Goal: Task Accomplishment & Management: Use online tool/utility

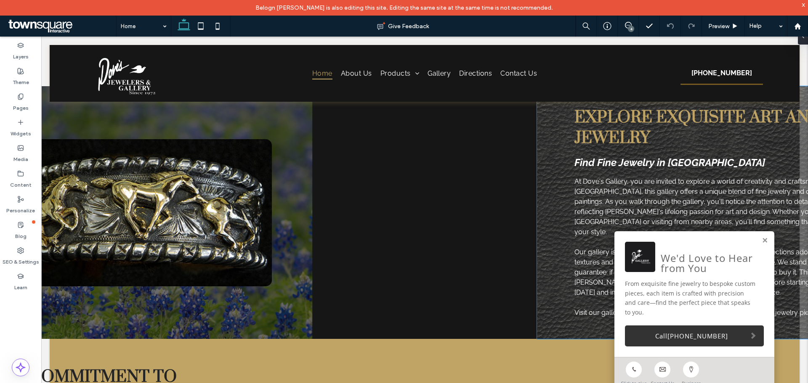
scroll to position [421, 0]
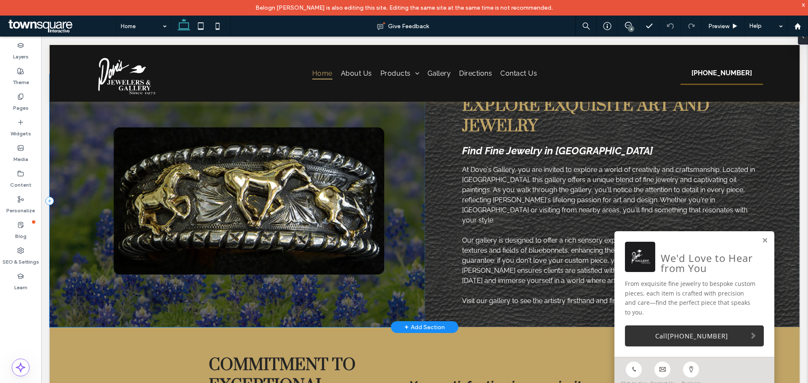
click at [88, 290] on div at bounding box center [237, 200] width 375 height 253
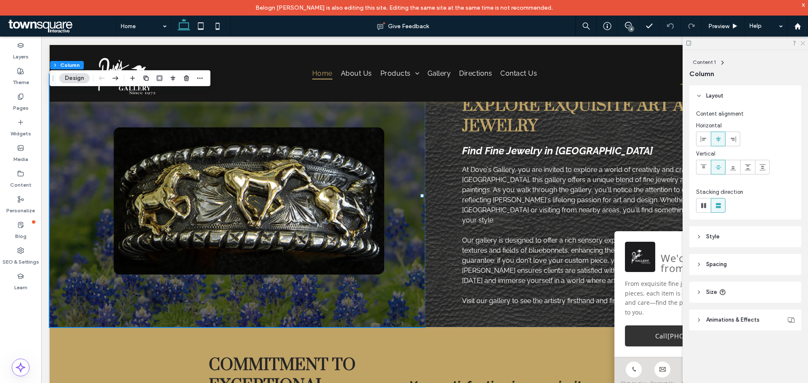
click at [802, 43] on icon at bounding box center [801, 42] width 5 height 5
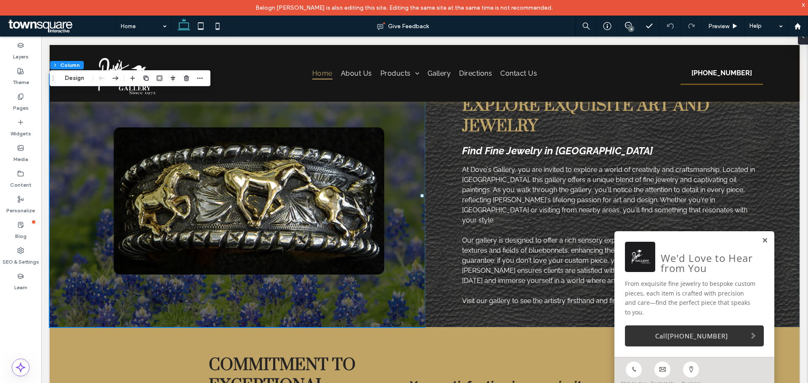
click at [761, 244] on link at bounding box center [764, 240] width 6 height 7
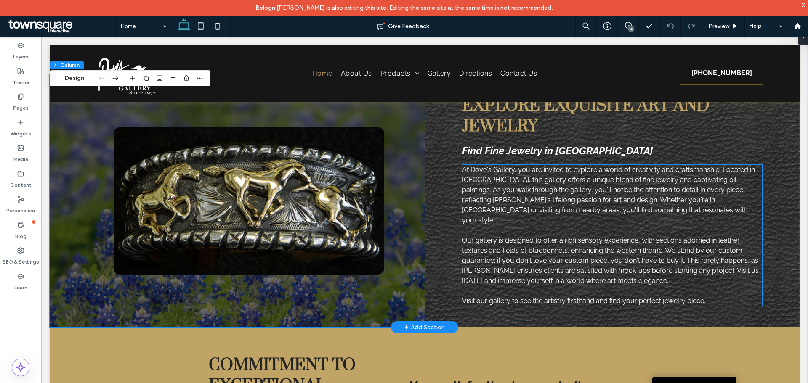
scroll to position [379, 0]
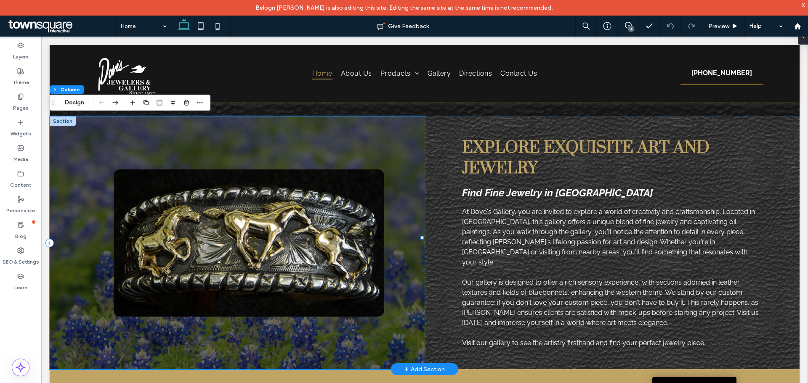
click at [403, 135] on div at bounding box center [237, 243] width 375 height 253
click at [400, 242] on div at bounding box center [237, 243] width 375 height 253
click at [74, 102] on button "Design" at bounding box center [74, 103] width 30 height 10
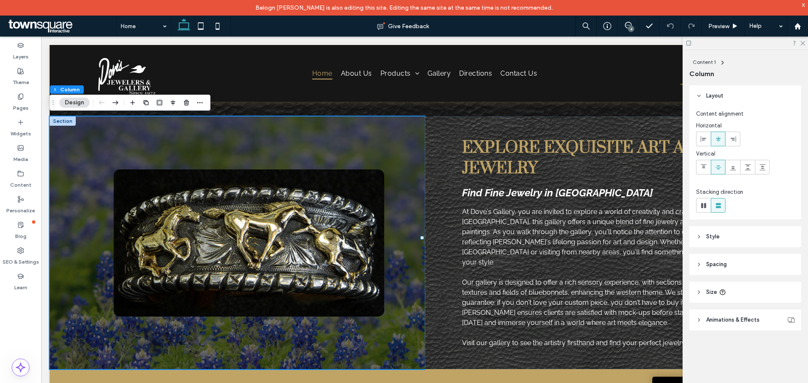
click at [721, 233] on header "Style" at bounding box center [745, 236] width 112 height 21
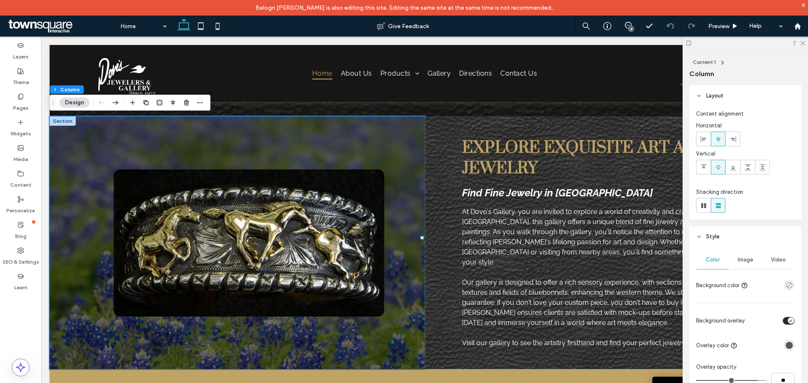
click at [742, 260] on span "Image" at bounding box center [745, 260] width 16 height 7
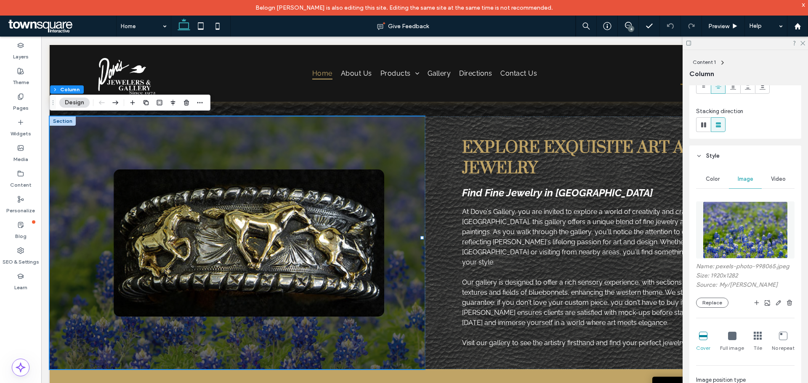
scroll to position [84, 0]
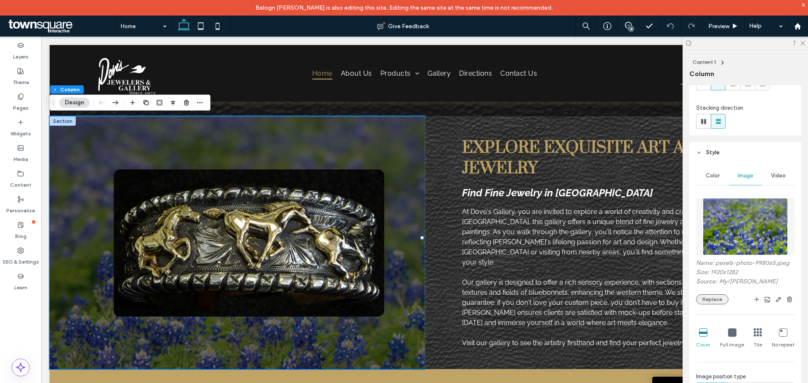
click at [714, 299] on button "Replace" at bounding box center [712, 299] width 32 height 10
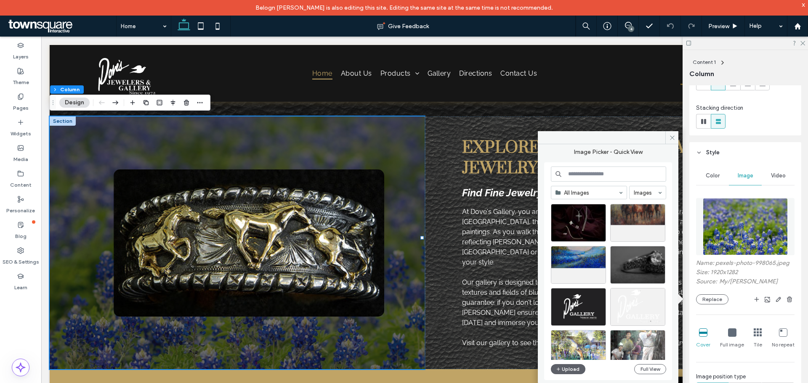
scroll to position [1672, 0]
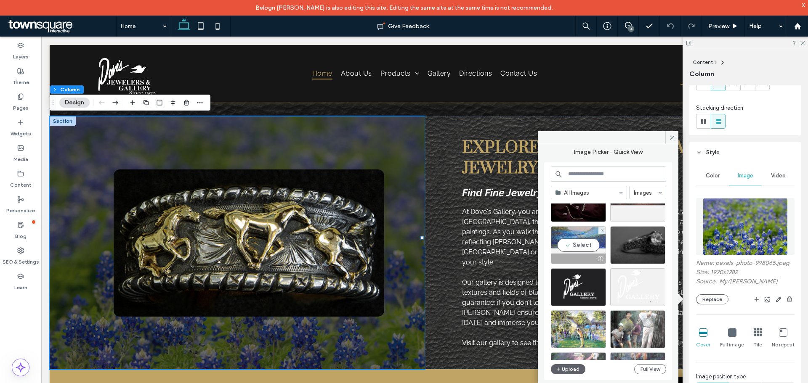
click at [578, 244] on div "Select" at bounding box center [578, 245] width 55 height 38
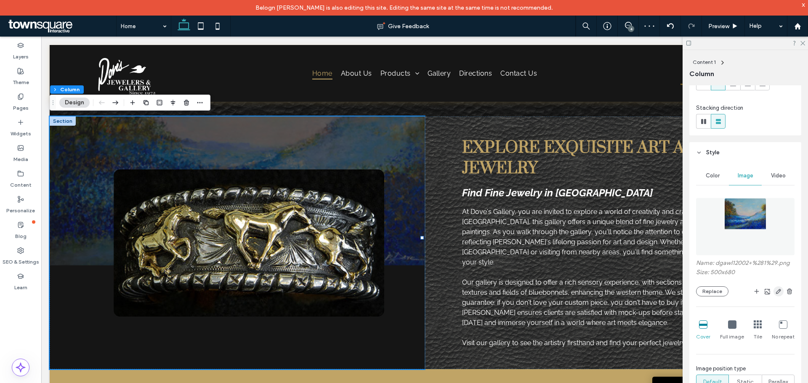
click at [775, 292] on icon "button" at bounding box center [778, 291] width 7 height 7
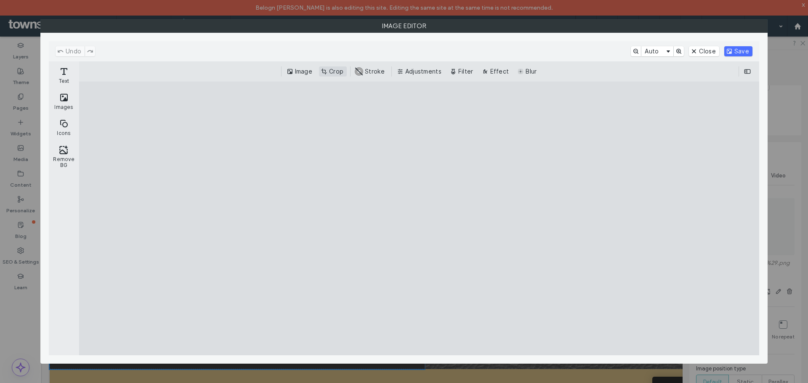
click at [333, 75] on button "Crop" at bounding box center [333, 71] width 28 height 10
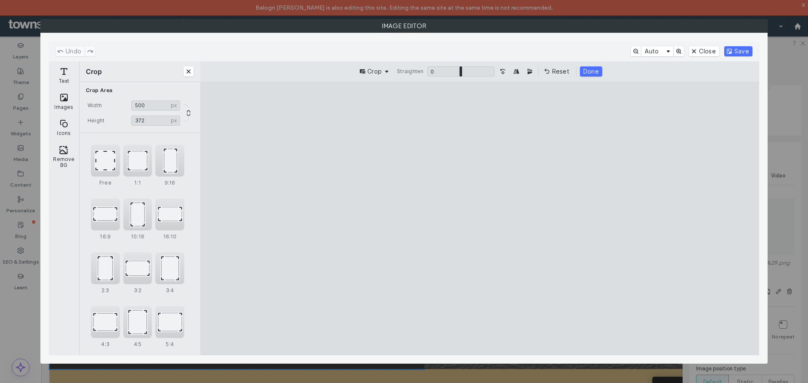
type input "***"
drag, startPoint x: 479, startPoint y: 329, endPoint x: 481, endPoint y: 229, distance: 100.1
click at [480, 218] on cesdk-canvas "Editor canvas" at bounding box center [480, 218] width 0 height 0
click at [739, 49] on button "Save" at bounding box center [738, 51] width 28 height 10
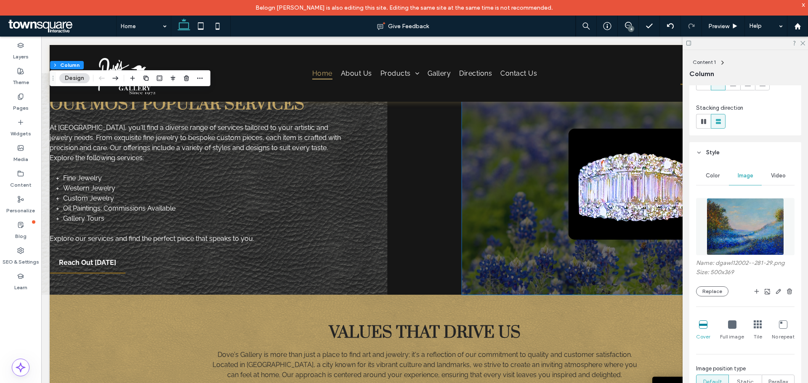
scroll to position [925, 0]
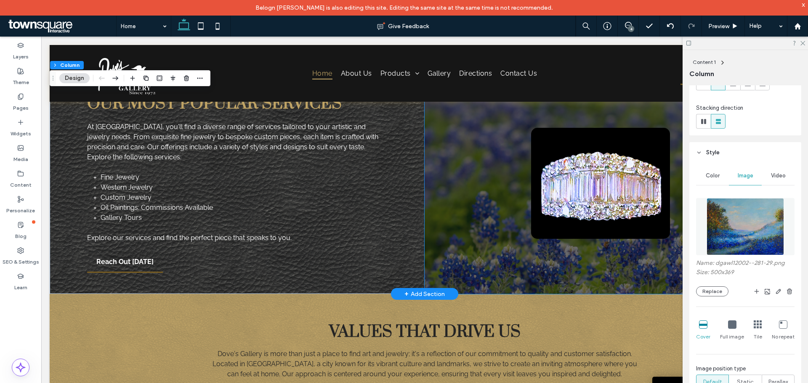
click at [477, 225] on div at bounding box center [611, 183] width 375 height 222
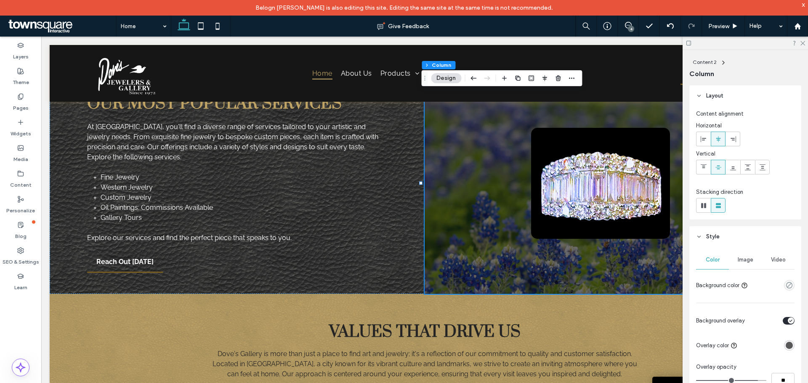
click at [744, 256] on div "Image" at bounding box center [745, 260] width 33 height 19
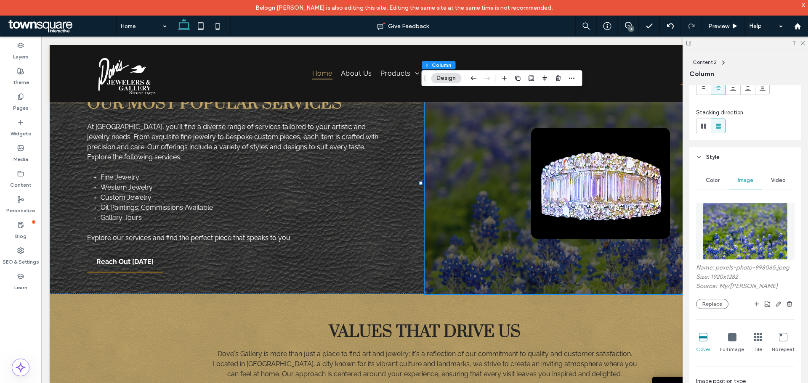
scroll to position [84, 0]
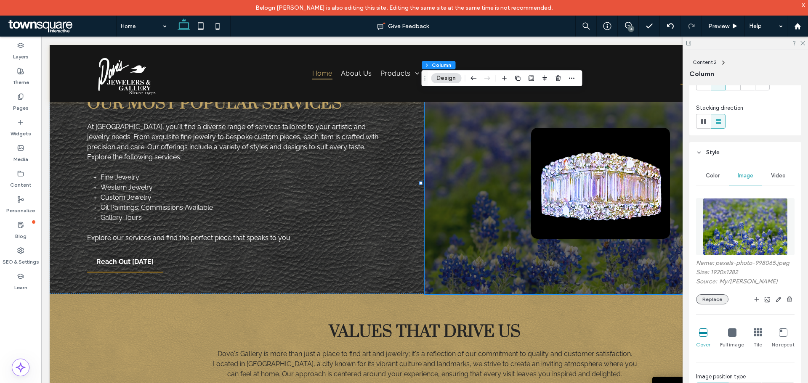
click at [713, 302] on button "Replace" at bounding box center [712, 299] width 32 height 10
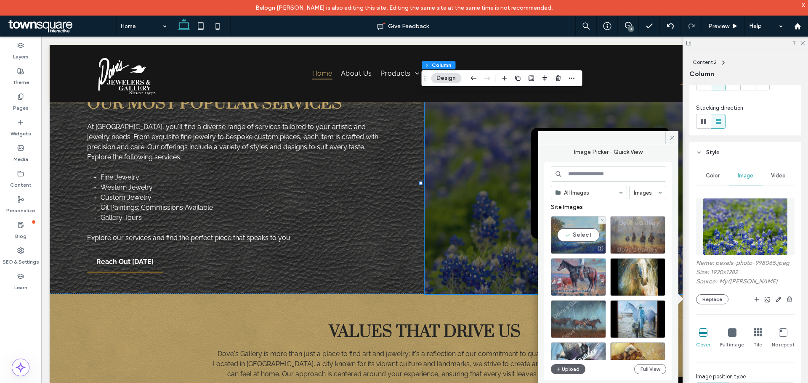
click at [583, 236] on div "Select" at bounding box center [578, 235] width 55 height 38
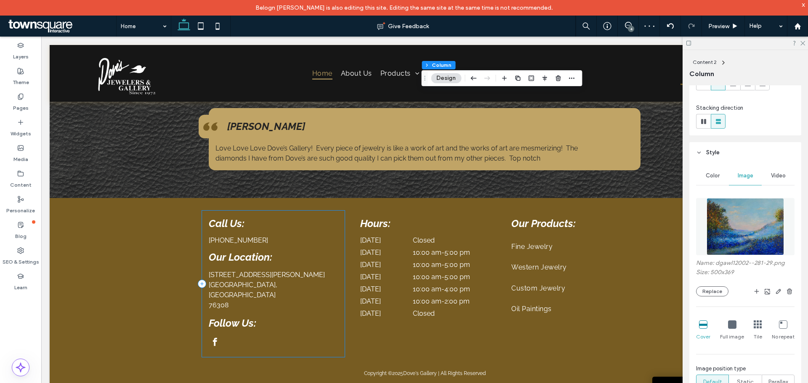
scroll to position [1489, 0]
click at [23, 93] on icon at bounding box center [20, 96] width 7 height 7
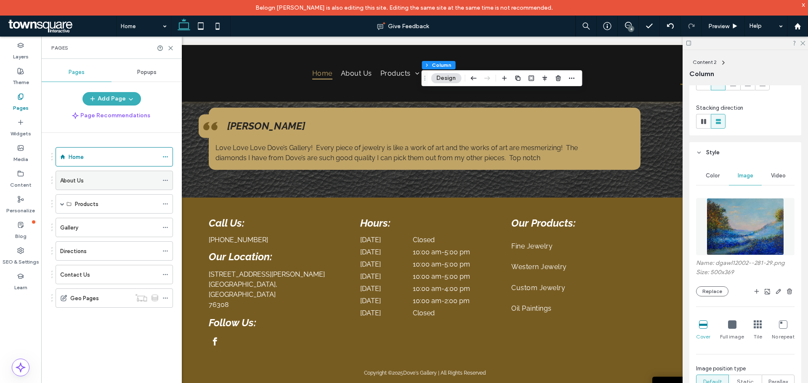
click at [72, 180] on label "About Us" at bounding box center [72, 180] width 24 height 15
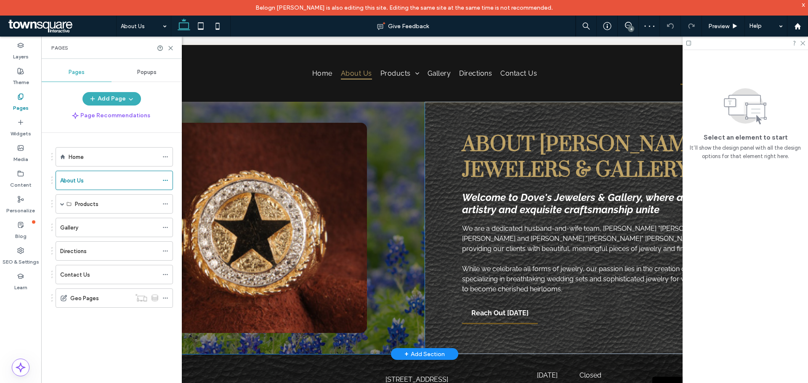
click at [395, 159] on div at bounding box center [237, 228] width 375 height 252
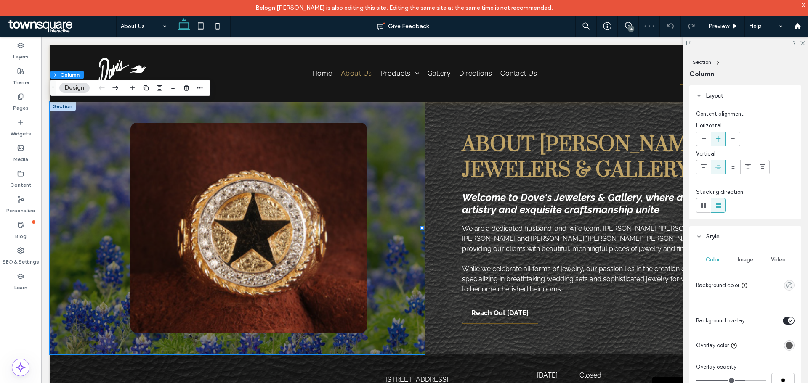
click at [741, 263] on span "Image" at bounding box center [745, 260] width 16 height 7
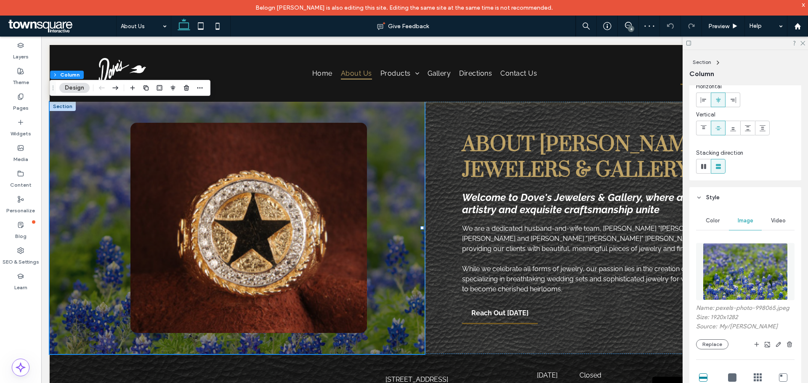
scroll to position [126, 0]
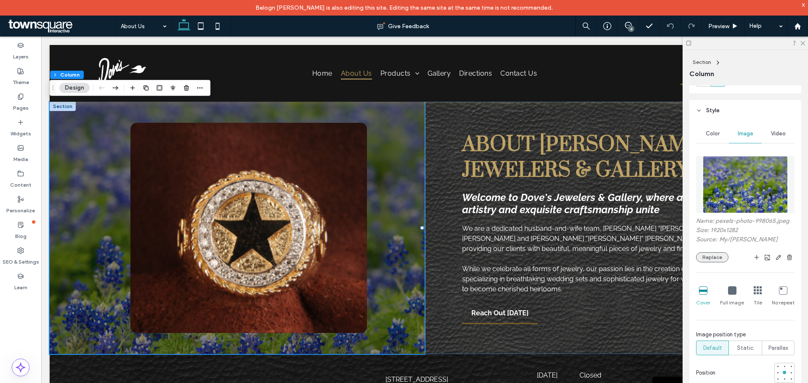
click at [721, 255] on button "Replace" at bounding box center [712, 257] width 32 height 10
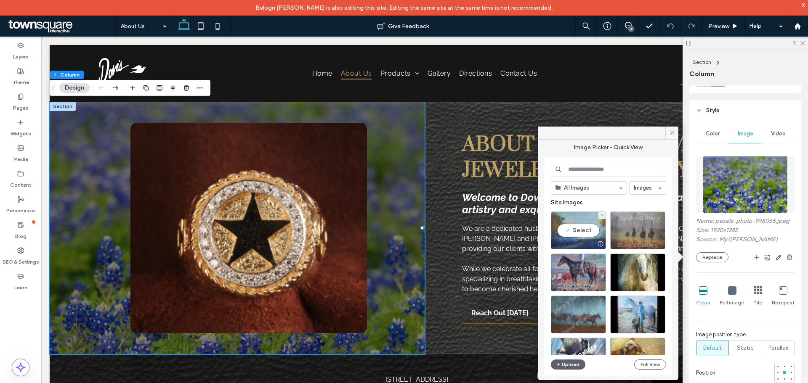
click at [577, 229] on div "Select" at bounding box center [578, 231] width 55 height 38
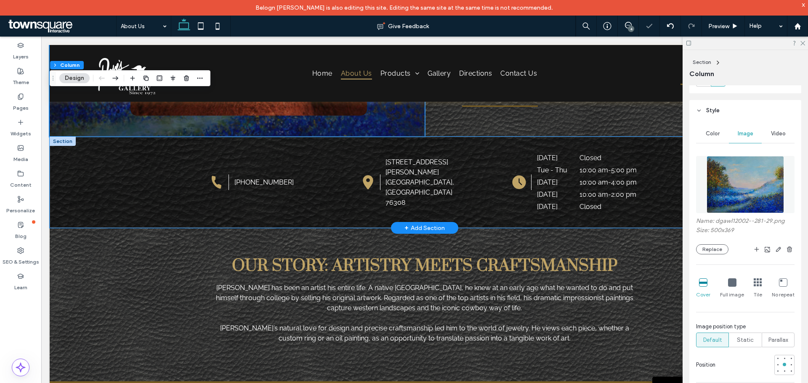
scroll to position [252, 0]
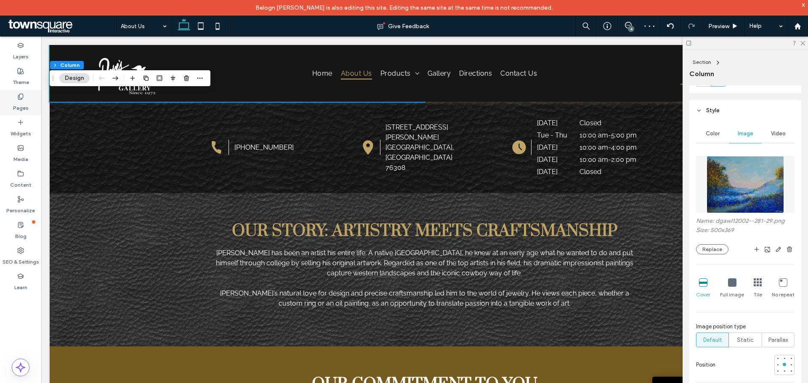
click at [23, 104] on label "Pages" at bounding box center [21, 106] width 16 height 12
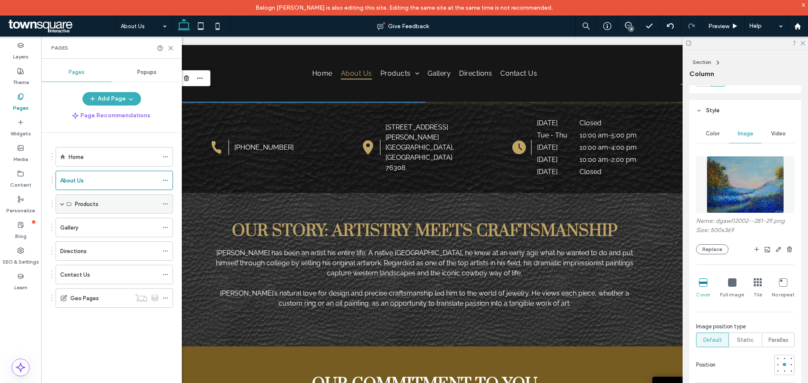
click at [62, 204] on span at bounding box center [62, 204] width 4 height 4
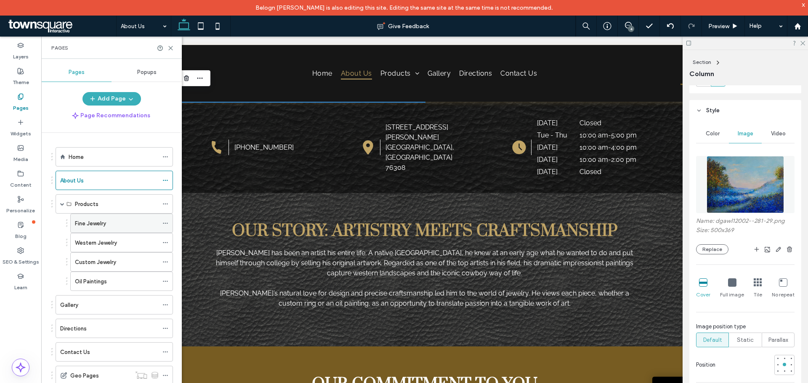
click at [82, 223] on label "Fine Jewelry" at bounding box center [90, 223] width 31 height 15
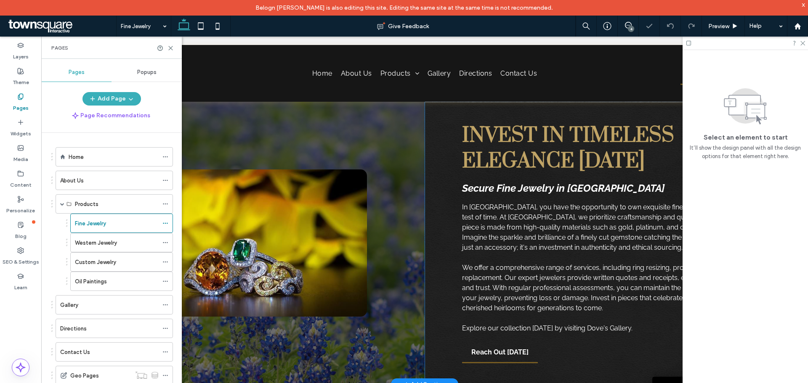
click at [328, 361] on div at bounding box center [237, 243] width 375 height 283
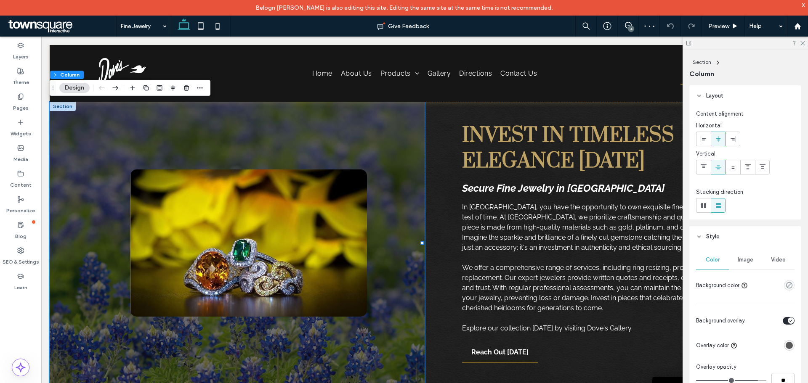
click at [739, 262] on span "Image" at bounding box center [745, 260] width 16 height 7
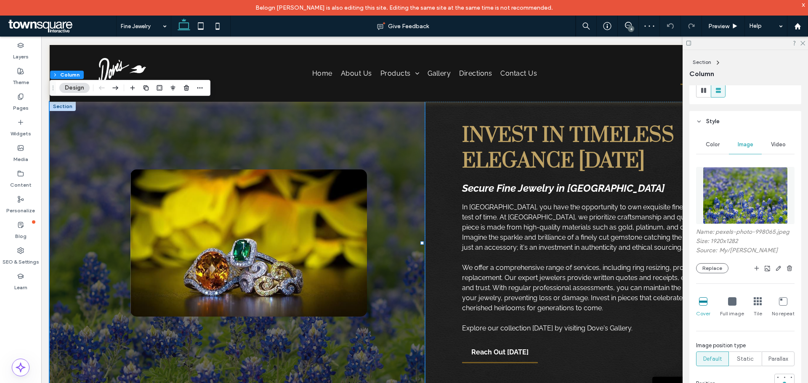
scroll to position [126, 0]
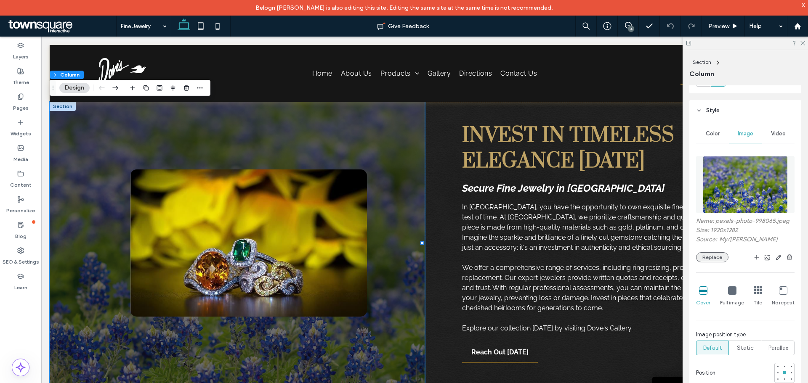
click at [712, 255] on button "Replace" at bounding box center [712, 257] width 32 height 10
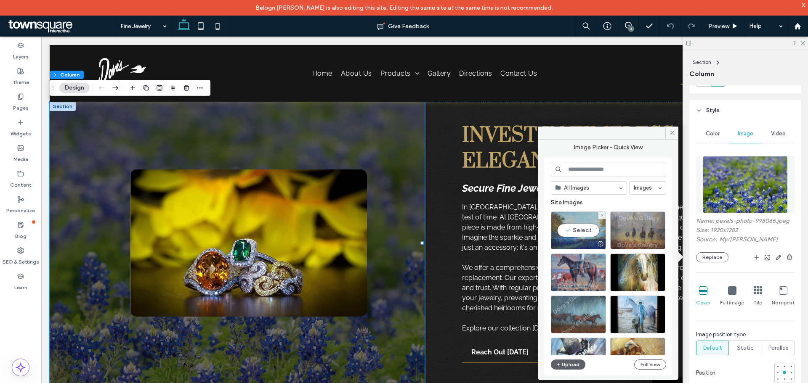
click at [572, 231] on div "Select" at bounding box center [578, 231] width 55 height 38
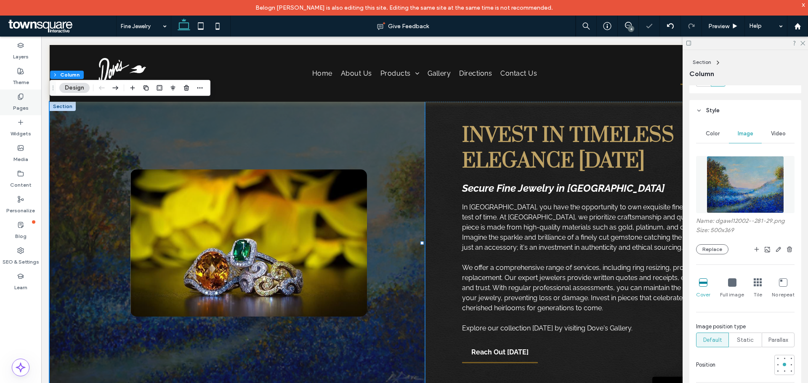
click at [21, 100] on icon at bounding box center [20, 96] width 7 height 7
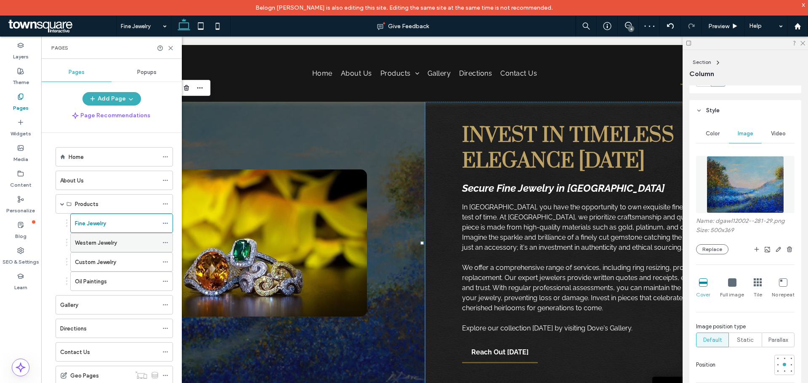
click at [93, 243] on label "Western Jewelry" at bounding box center [96, 243] width 42 height 15
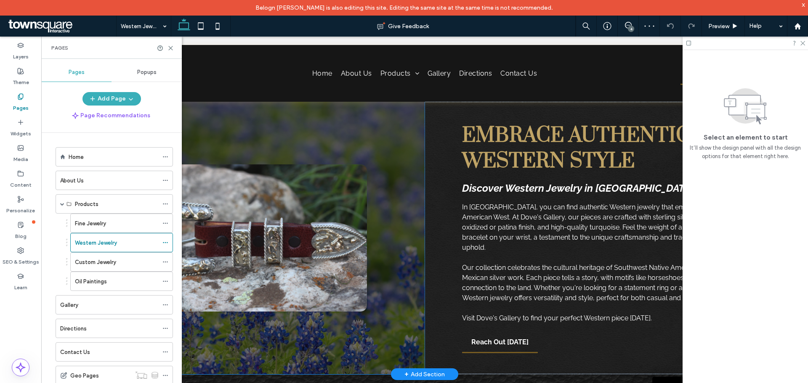
click at [292, 339] on div at bounding box center [237, 238] width 375 height 273
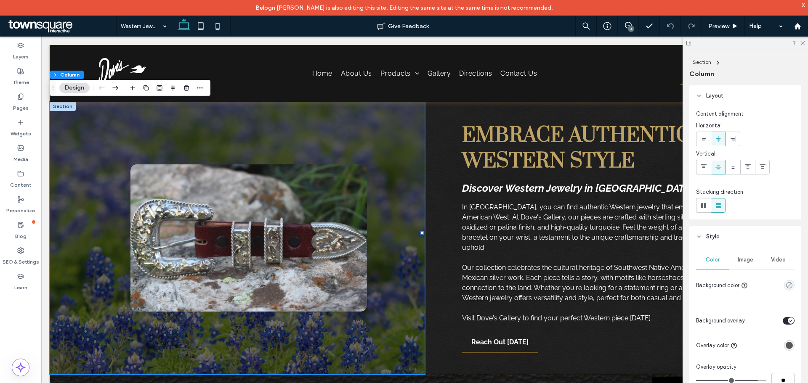
click at [746, 258] on span "Image" at bounding box center [745, 260] width 16 height 7
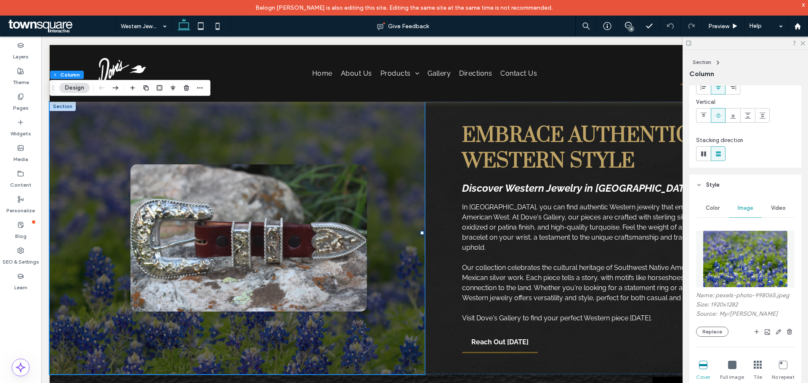
scroll to position [84, 0]
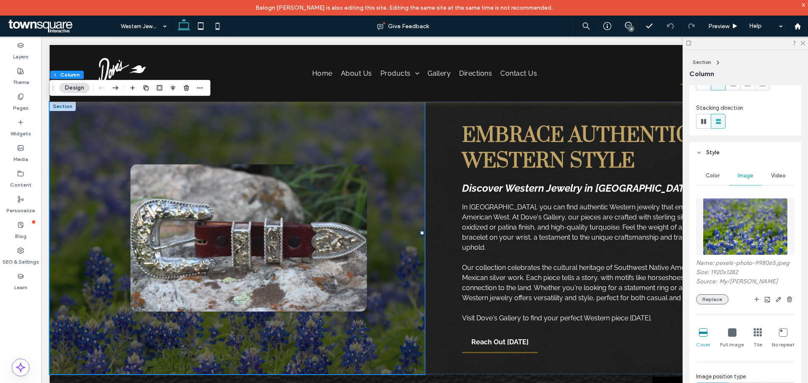
click at [716, 304] on button "Replace" at bounding box center [712, 299] width 32 height 10
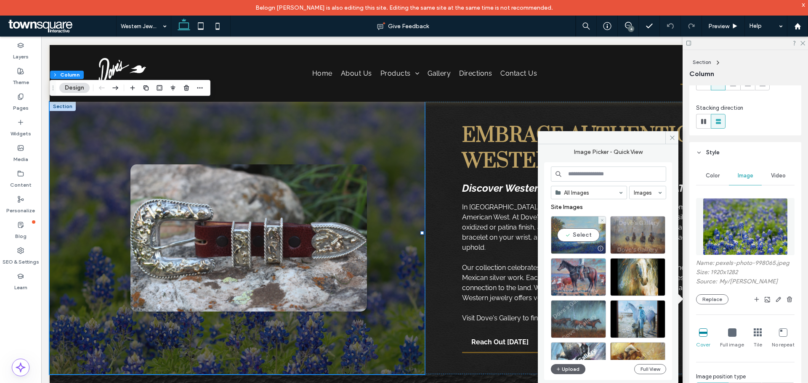
drag, startPoint x: 587, startPoint y: 236, endPoint x: 546, endPoint y: 201, distance: 53.7
click at [587, 236] on div "Select" at bounding box center [578, 235] width 55 height 38
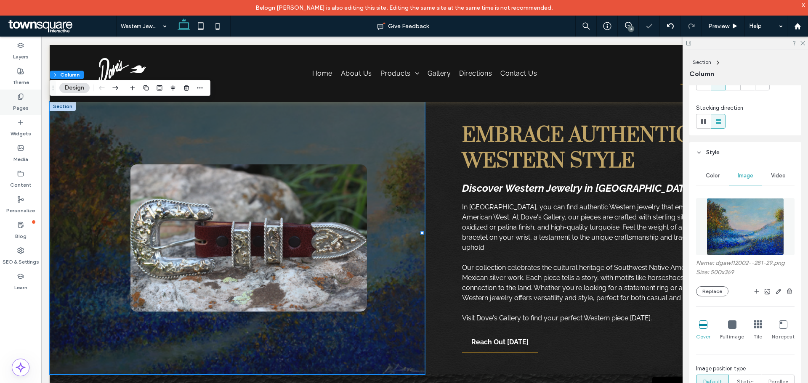
click at [23, 96] on use at bounding box center [20, 96] width 5 height 5
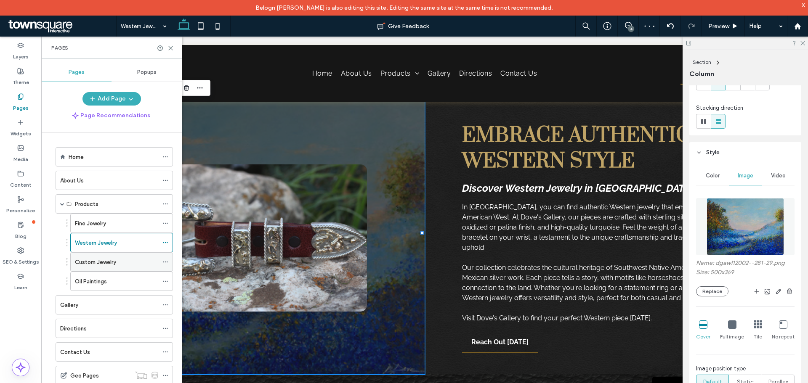
click at [82, 262] on label "Custom Jewelry" at bounding box center [95, 262] width 41 height 15
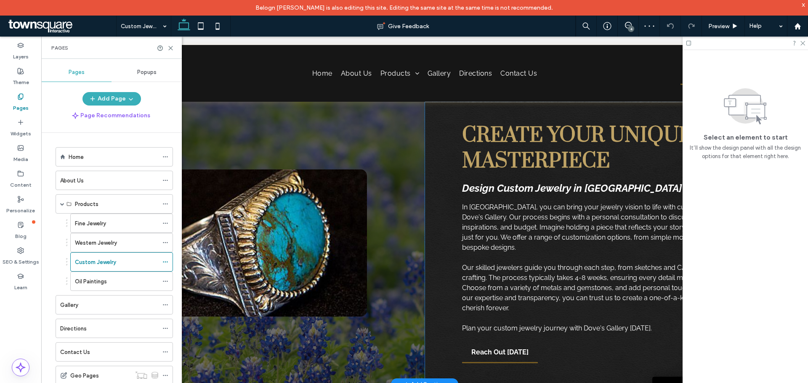
click at [376, 147] on div at bounding box center [237, 243] width 375 height 283
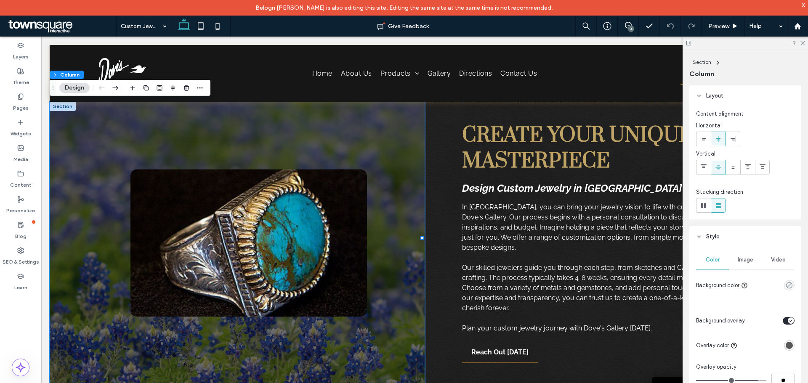
click at [746, 264] on div "Image" at bounding box center [745, 260] width 33 height 19
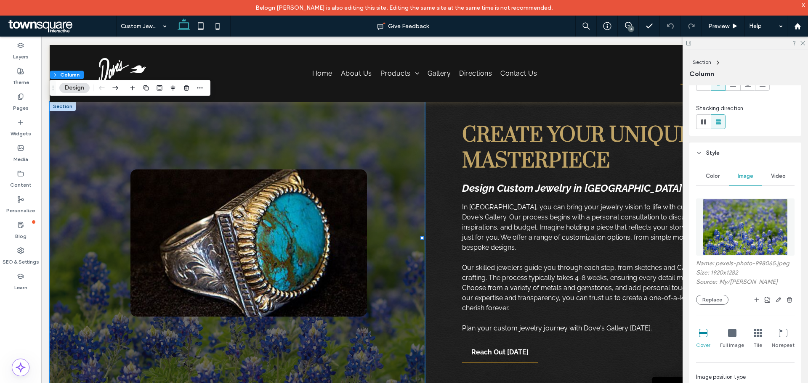
scroll to position [84, 0]
click at [716, 302] on button "Replace" at bounding box center [712, 299] width 32 height 10
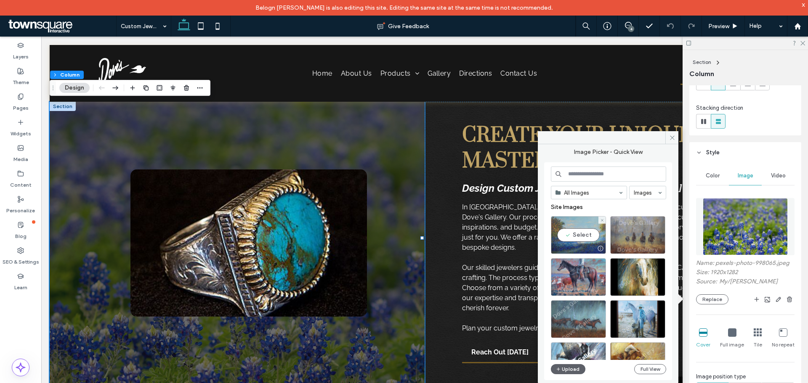
click at [578, 233] on div "Select" at bounding box center [578, 235] width 55 height 38
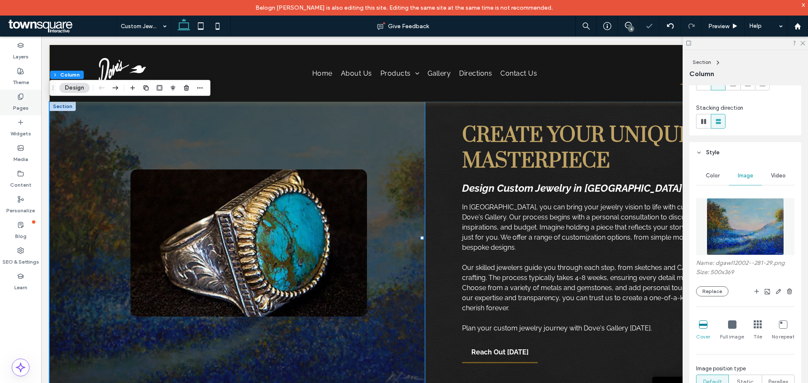
click at [21, 101] on label "Pages" at bounding box center [21, 106] width 16 height 12
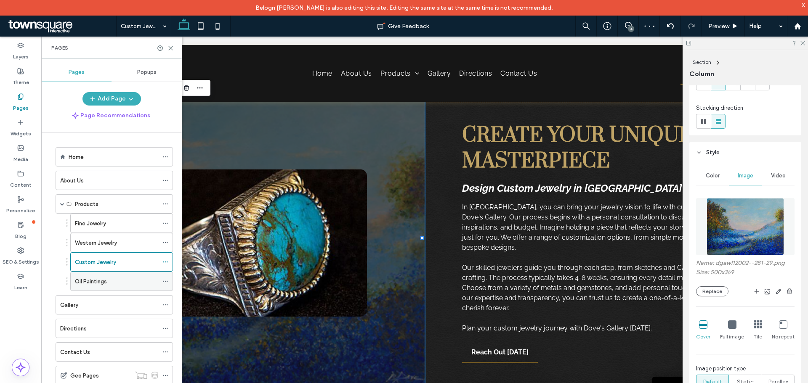
click at [89, 284] on label "Oil Paintings" at bounding box center [91, 281] width 32 height 15
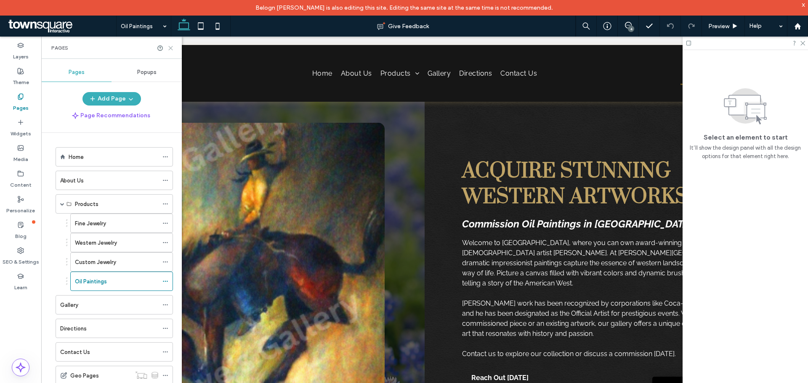
click at [171, 46] on icon at bounding box center [170, 48] width 6 height 6
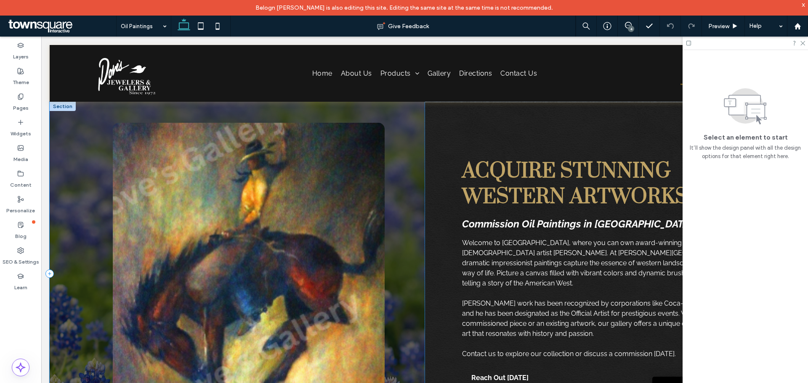
click at [76, 168] on div at bounding box center [237, 274] width 375 height 344
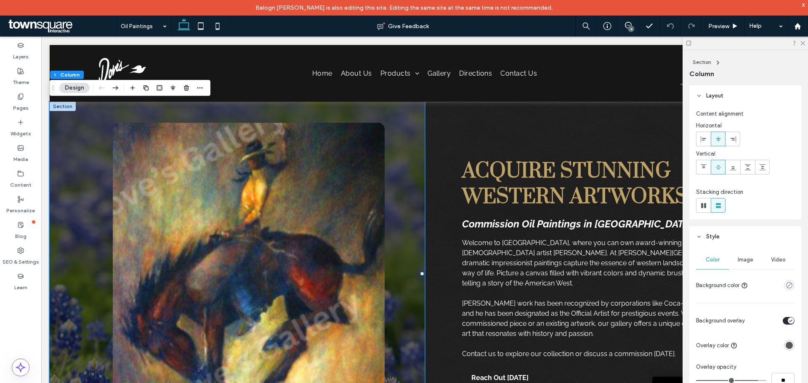
click at [742, 258] on span "Image" at bounding box center [745, 260] width 16 height 7
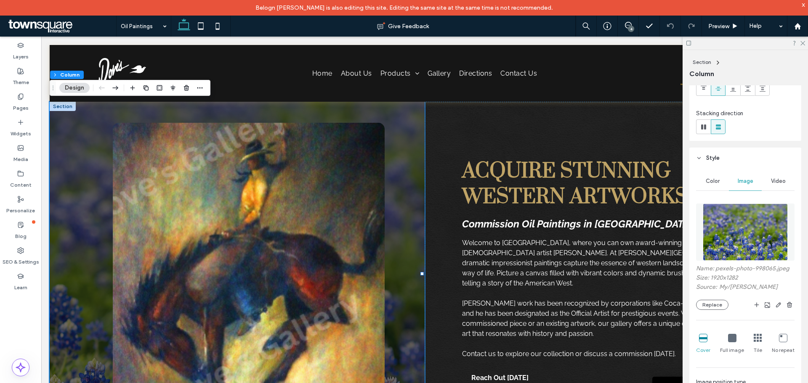
scroll to position [126, 0]
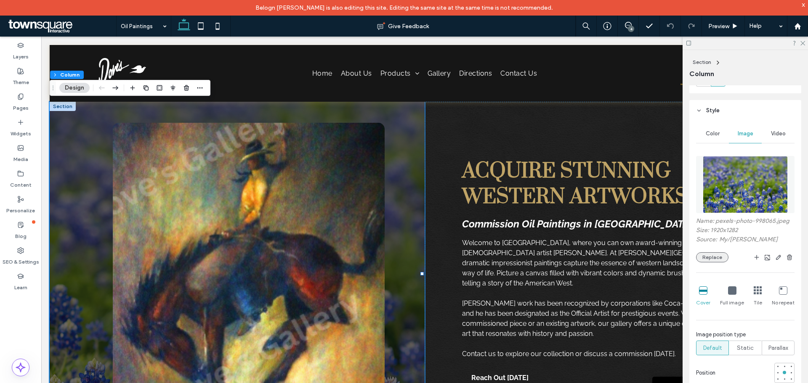
click at [706, 258] on button "Replace" at bounding box center [712, 257] width 32 height 10
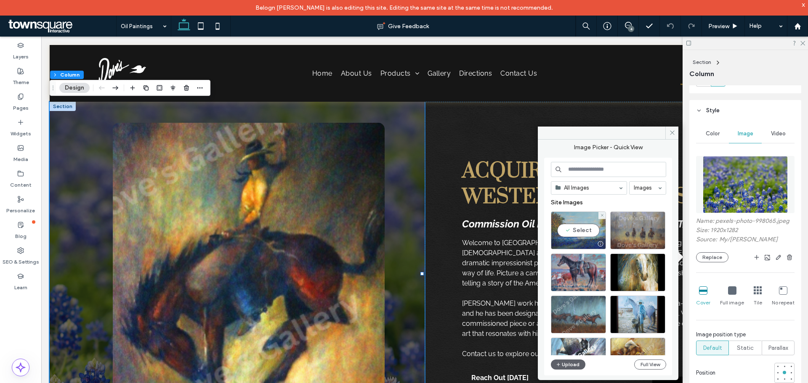
click at [577, 231] on div "Select" at bounding box center [578, 231] width 55 height 38
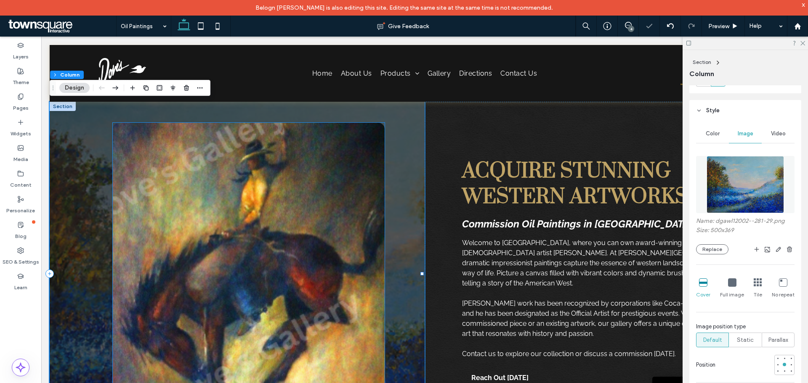
click at [260, 210] on img at bounding box center [249, 274] width 272 height 302
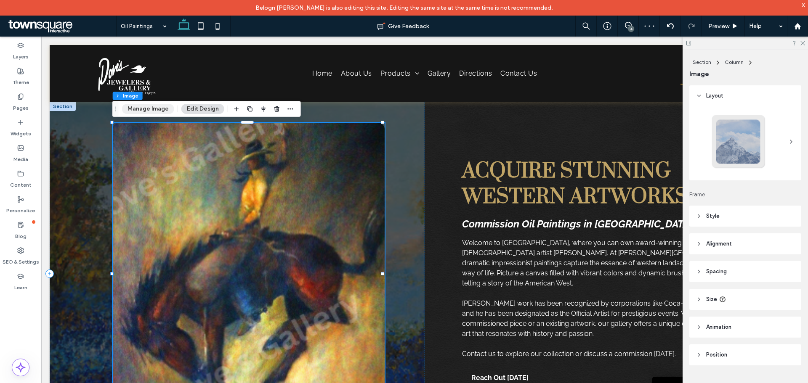
click at [157, 106] on button "Manage Image" at bounding box center [148, 109] width 52 height 10
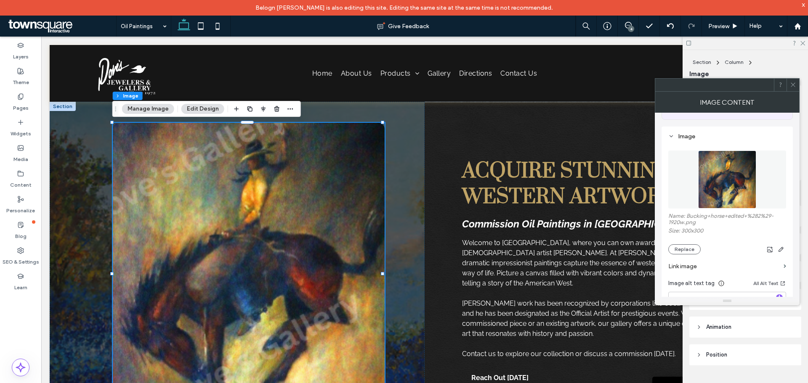
scroll to position [84, 0]
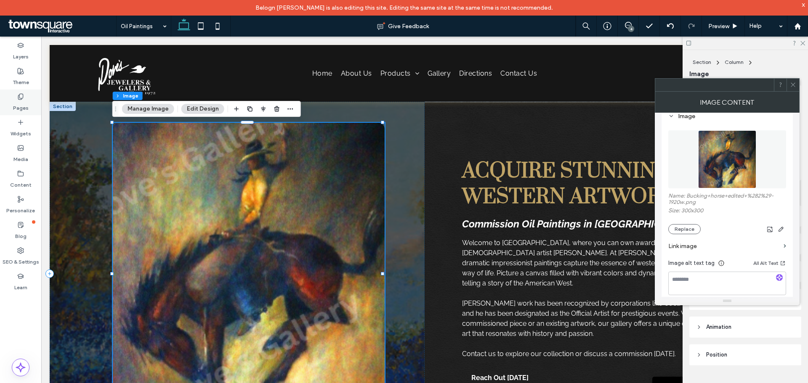
click at [18, 101] on label "Pages" at bounding box center [21, 106] width 16 height 12
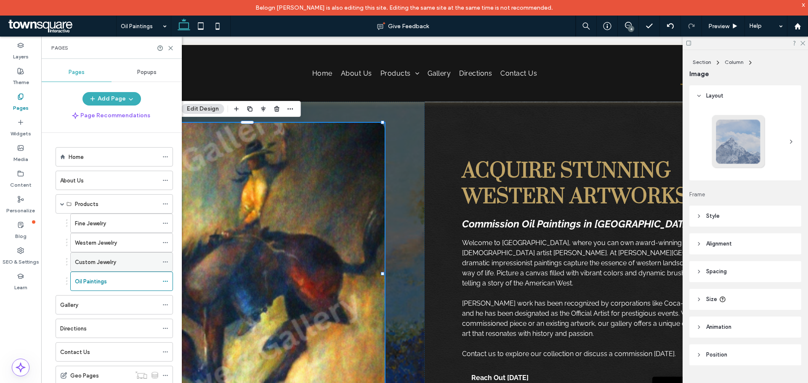
scroll to position [12, 0]
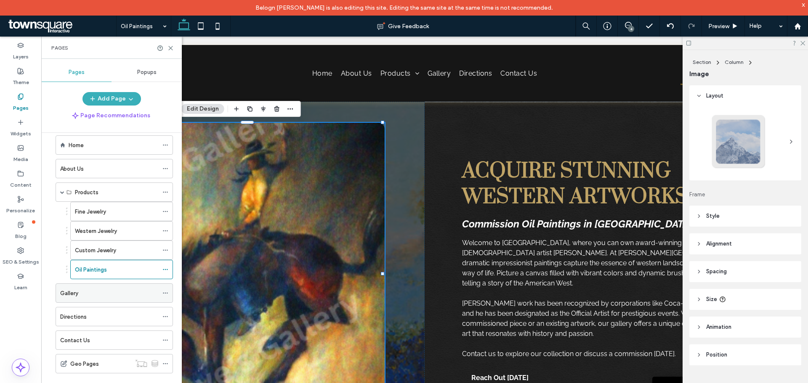
click at [67, 292] on label "Gallery" at bounding box center [69, 293] width 18 height 15
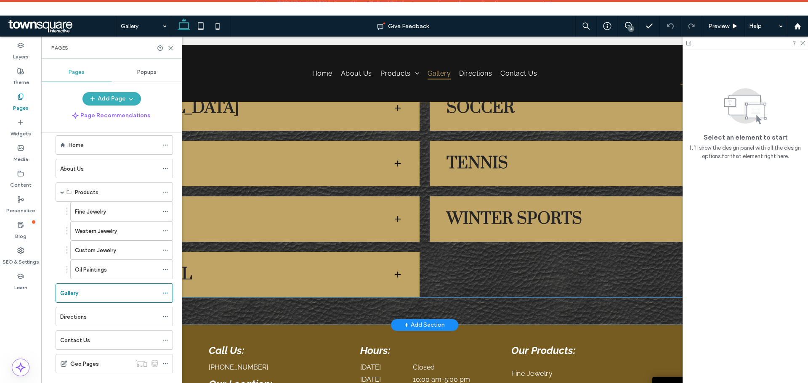
scroll to position [1514, 0]
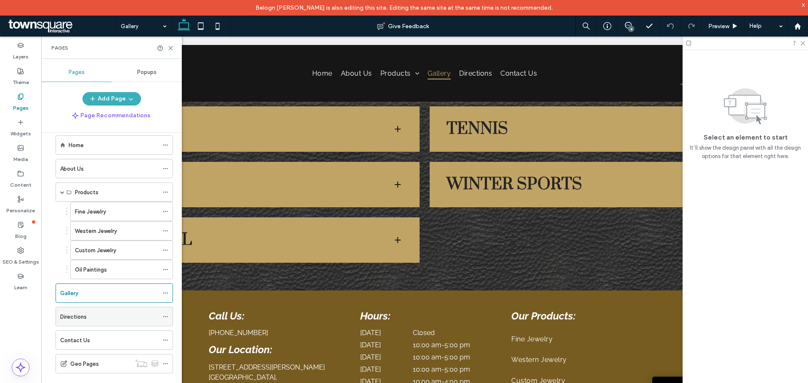
click at [80, 317] on label "Directions" at bounding box center [73, 317] width 27 height 15
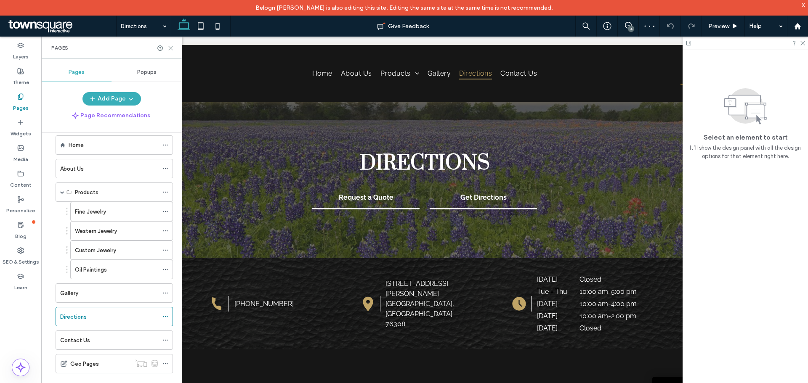
click at [169, 49] on use at bounding box center [171, 48] width 4 height 4
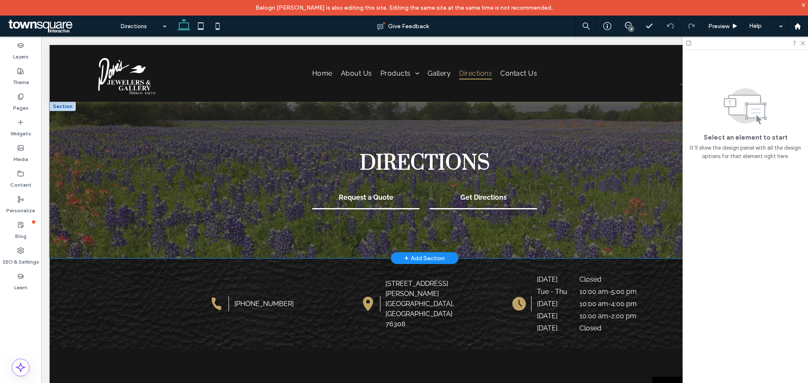
click at [188, 177] on div "Directions Request a Quote Get Directions" at bounding box center [424, 180] width 505 height 156
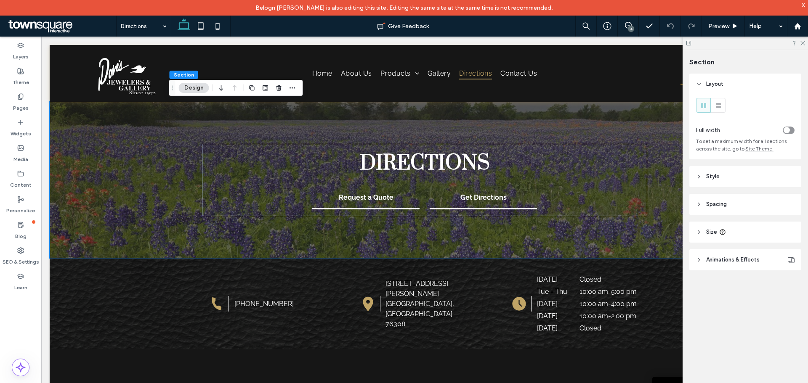
click at [715, 174] on span "Style" at bounding box center [712, 176] width 13 height 8
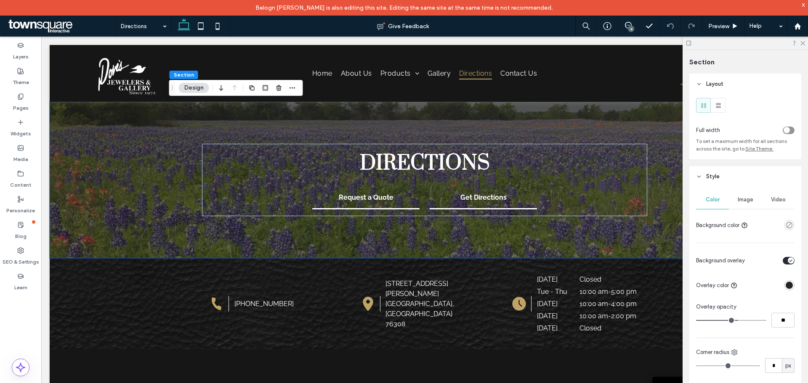
click at [748, 198] on span "Image" at bounding box center [745, 199] width 16 height 7
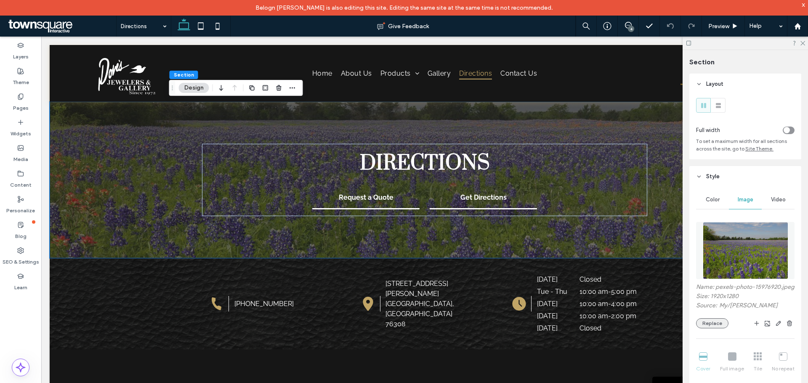
click at [715, 329] on button "Replace" at bounding box center [712, 323] width 32 height 10
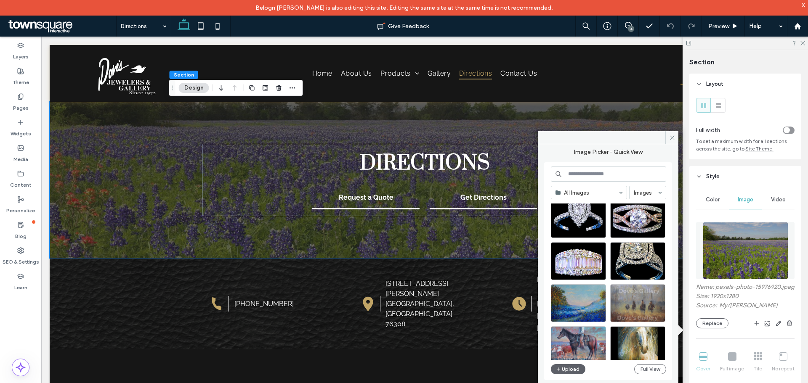
scroll to position [126, 0]
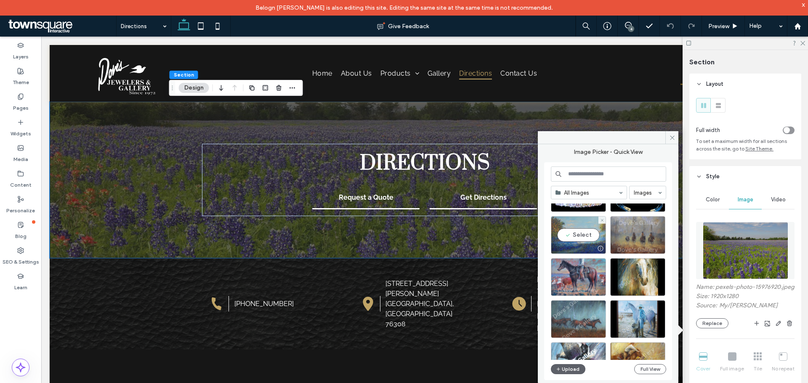
click at [581, 237] on div "Select" at bounding box center [578, 235] width 55 height 38
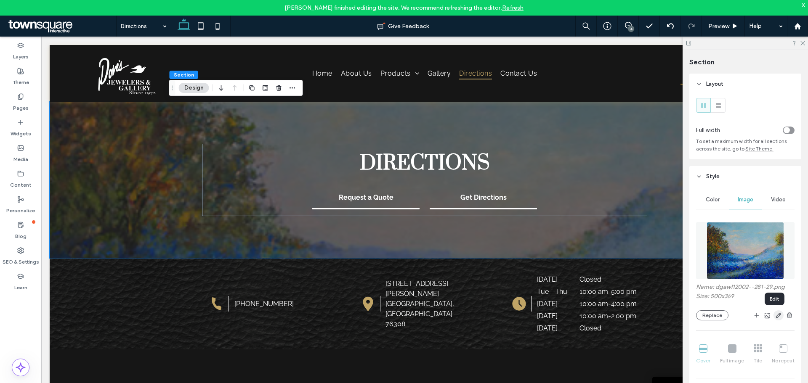
click at [776, 317] on use "button" at bounding box center [778, 315] width 5 height 5
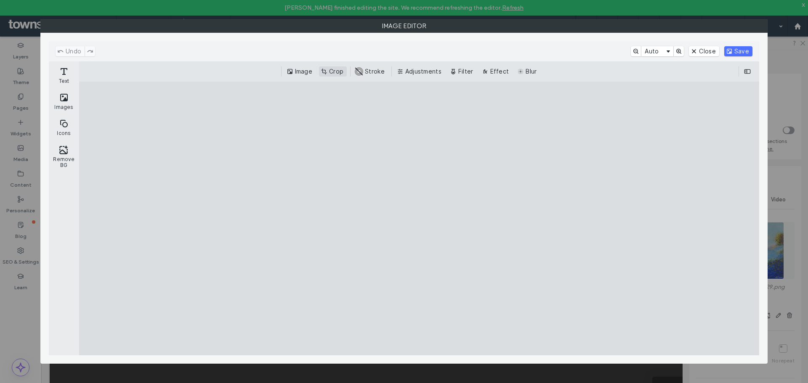
click at [334, 72] on button "Crop" at bounding box center [333, 71] width 28 height 10
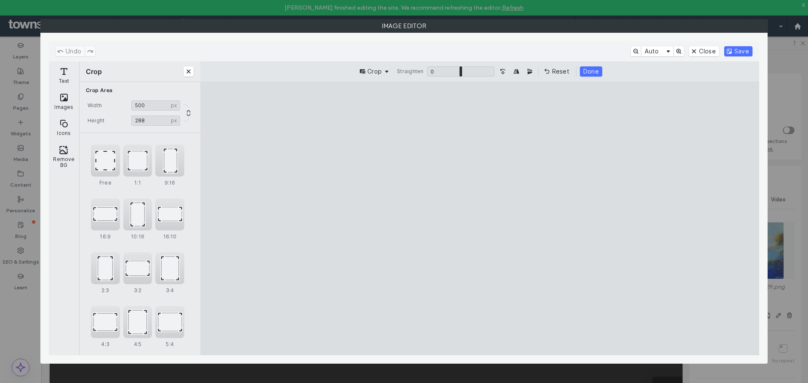
drag, startPoint x: 479, startPoint y: 111, endPoint x: 475, endPoint y: 159, distance: 48.5
click at [480, 218] on cesdk-canvas "Editor canvas" at bounding box center [480, 218] width 0 height 0
type input "***"
drag, startPoint x: 481, startPoint y: 126, endPoint x: 480, endPoint y: 214, distance: 87.9
click at [480, 218] on cesdk-canvas "Editor canvas" at bounding box center [480, 218] width 0 height 0
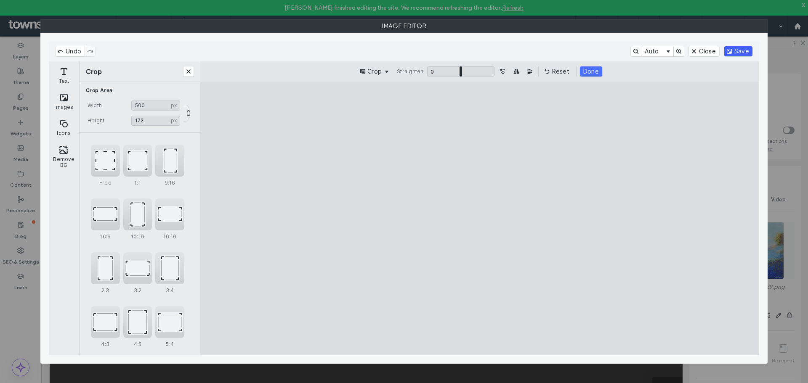
click at [737, 53] on button "Save" at bounding box center [738, 51] width 28 height 10
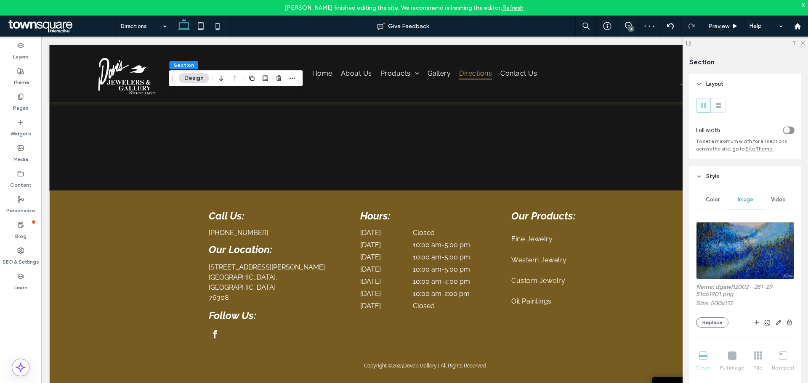
scroll to position [372, 0]
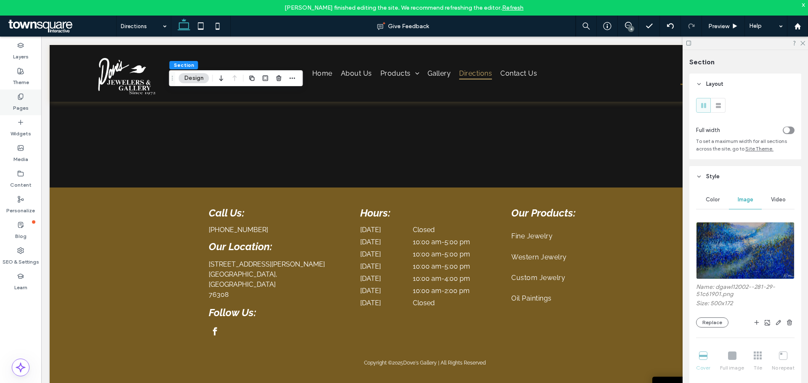
click at [16, 95] on div "Pages" at bounding box center [20, 103] width 41 height 26
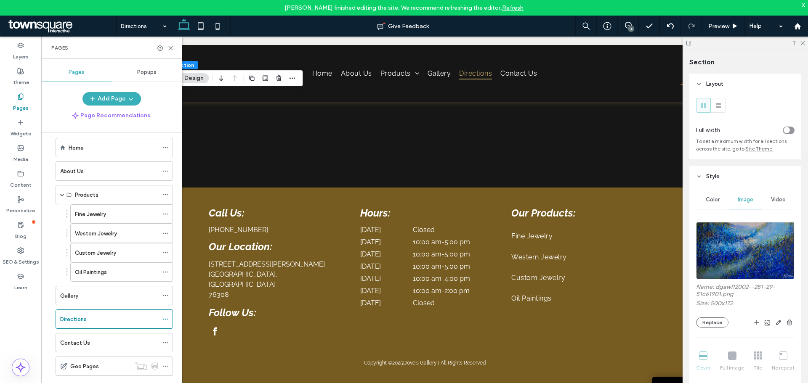
scroll to position [12, 0]
click at [73, 339] on label "Contact Us" at bounding box center [75, 340] width 30 height 15
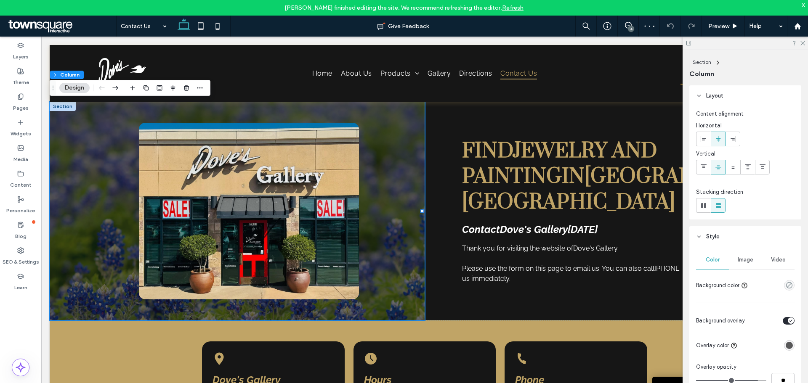
click at [750, 259] on span "Image" at bounding box center [745, 260] width 16 height 7
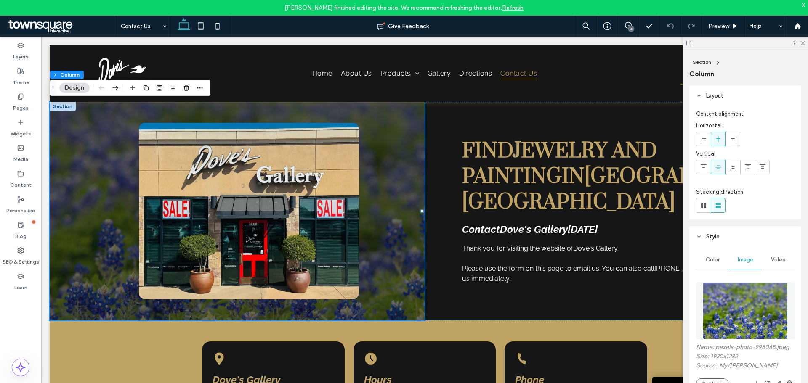
scroll to position [84, 0]
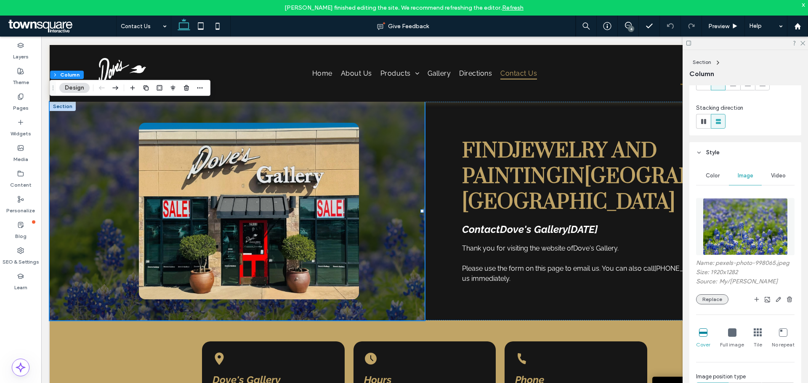
click at [720, 302] on button "Replace" at bounding box center [712, 299] width 32 height 10
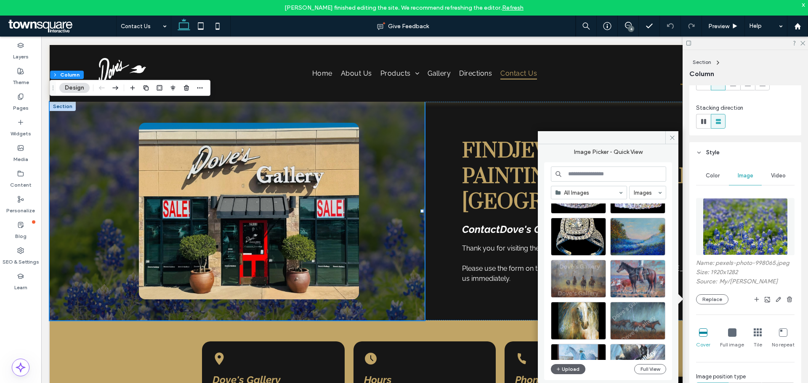
scroll to position [126, 0]
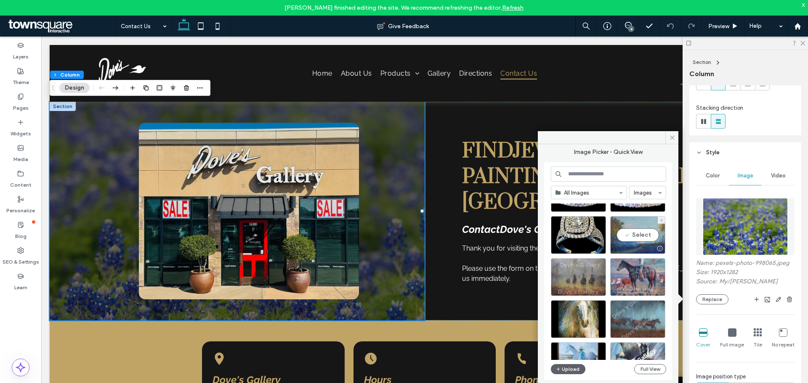
click at [645, 236] on div "Select" at bounding box center [637, 235] width 55 height 38
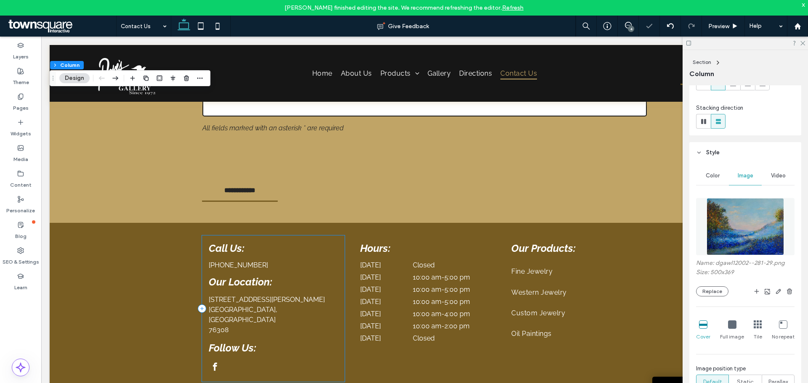
scroll to position [525, 0]
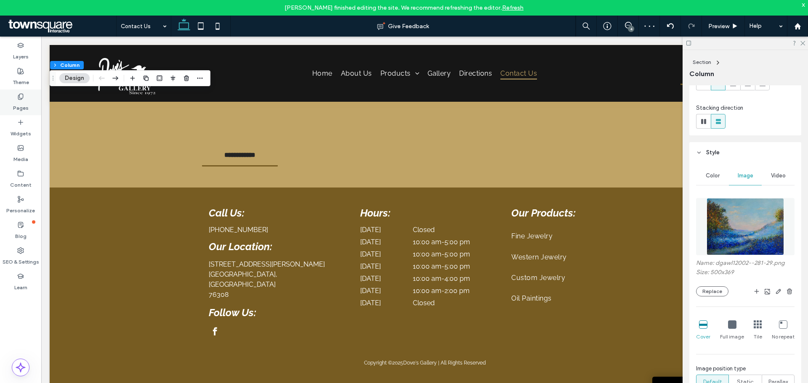
click at [23, 103] on label "Pages" at bounding box center [21, 106] width 16 height 12
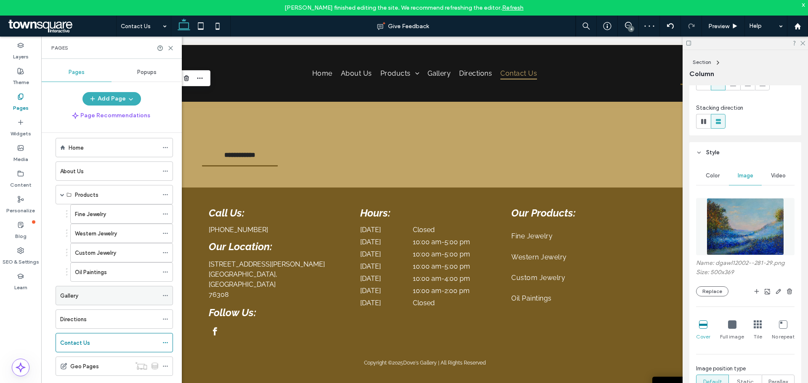
scroll to position [12, 0]
click at [80, 148] on label "Home" at bounding box center [76, 145] width 15 height 15
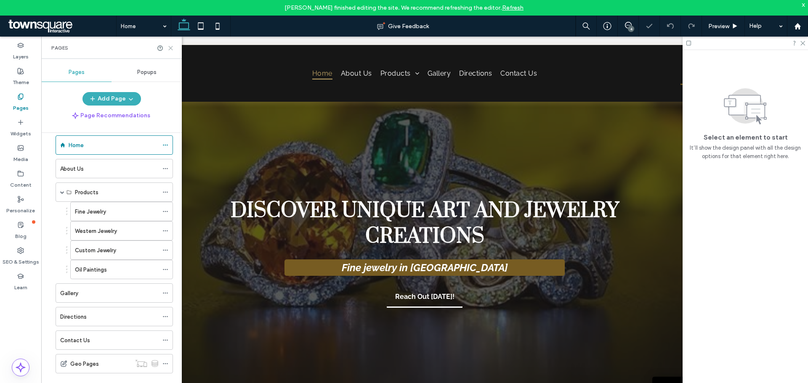
click at [170, 48] on icon at bounding box center [170, 48] width 6 height 6
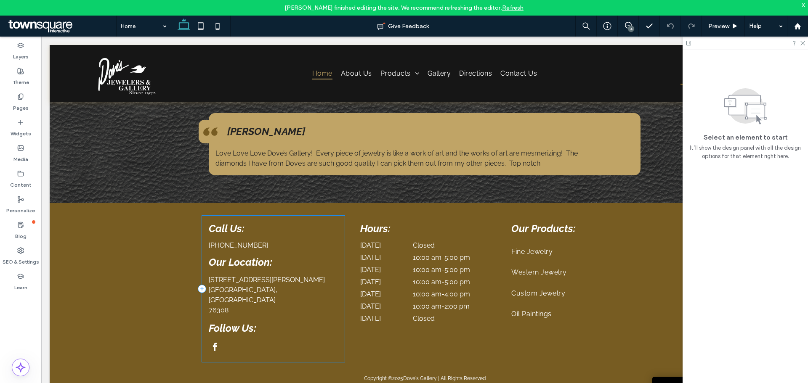
scroll to position [1489, 0]
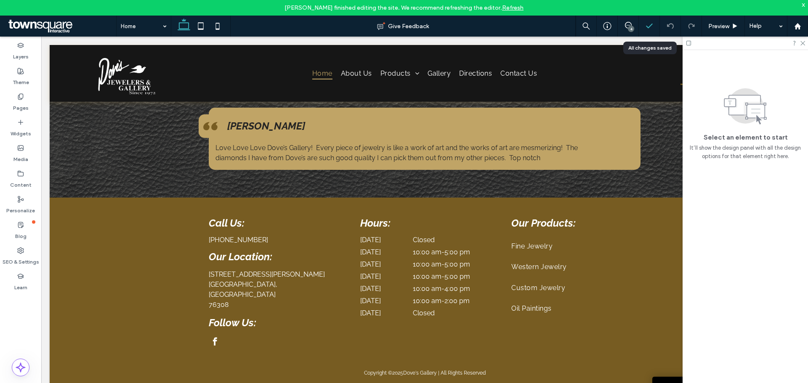
click at [649, 25] on icon at bounding box center [649, 26] width 8 height 8
